Goal: Find specific page/section: Find specific page/section

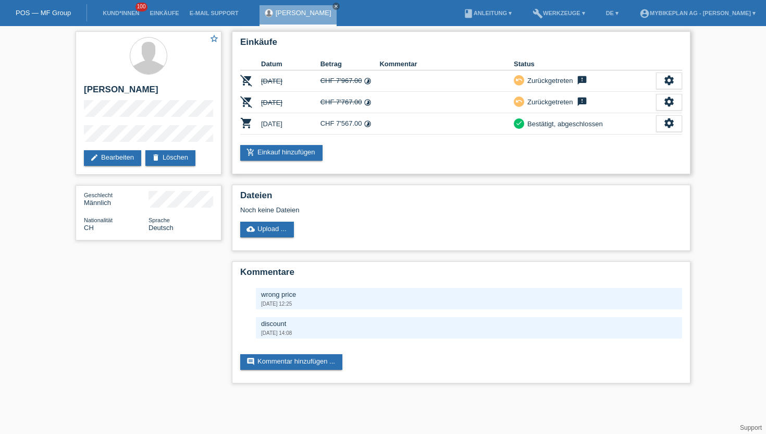
click at [348, 124] on td "CHF 7'567.00 timelapse" at bounding box center [349, 123] width 59 height 21
click at [280, 127] on td "15.08.2025" at bounding box center [290, 123] width 59 height 21
click at [117, 15] on link "Kund*innen" at bounding box center [120, 13] width 47 height 6
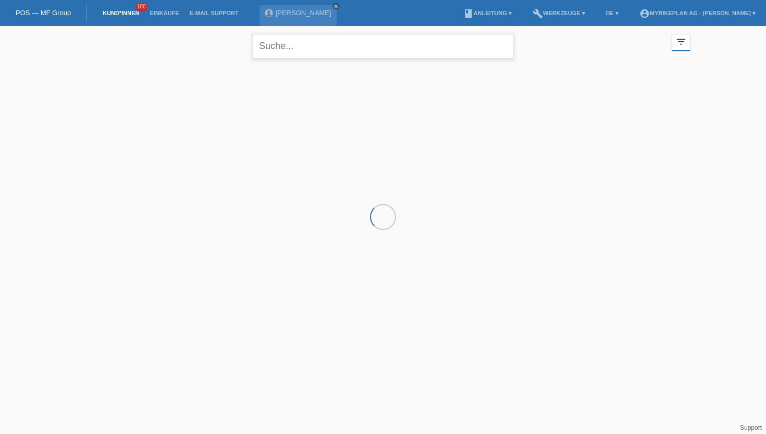
click at [290, 51] on input "text" at bounding box center [383, 46] width 261 height 24
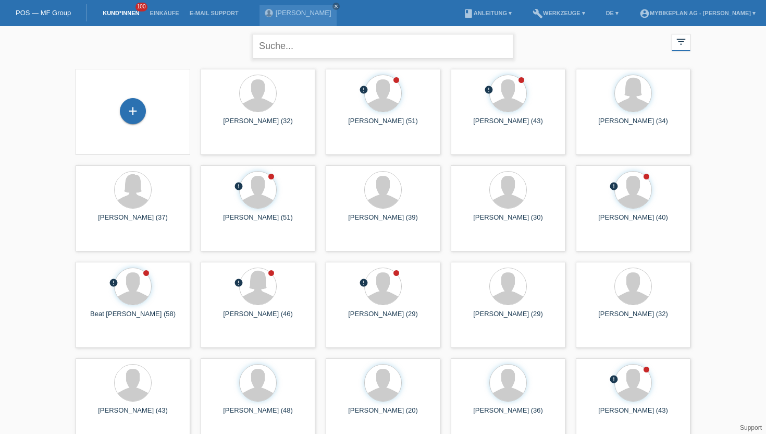
paste input "POSP00024677"
type input "POSP00024677"
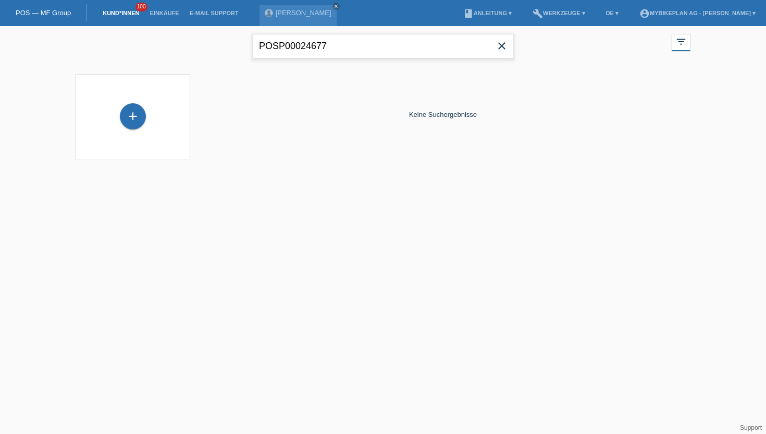
drag, startPoint x: 329, startPoint y: 43, endPoint x: 117, endPoint y: 19, distance: 214.0
click at [117, 26] on body "POS — MF Group Kund*innen 100 Einkäufe E-Mail Support Nicola Steinmann close" at bounding box center [383, 99] width 766 height 147
type input "Sabrina noinski"
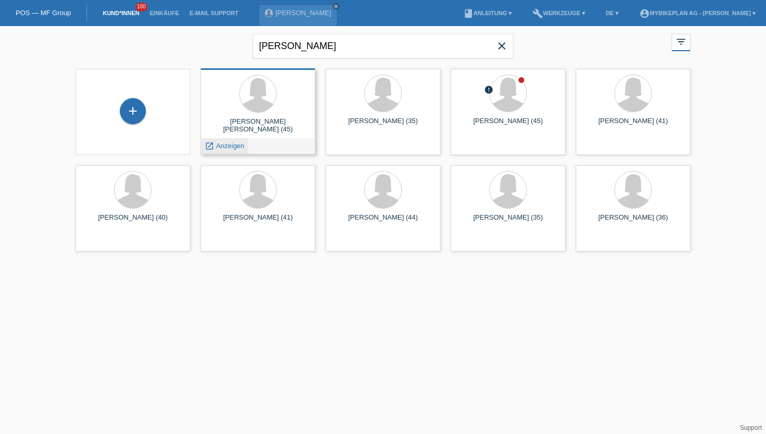
click at [229, 142] on span "Anzeigen" at bounding box center [230, 146] width 28 height 8
